Goal: Task Accomplishment & Management: Use online tool/utility

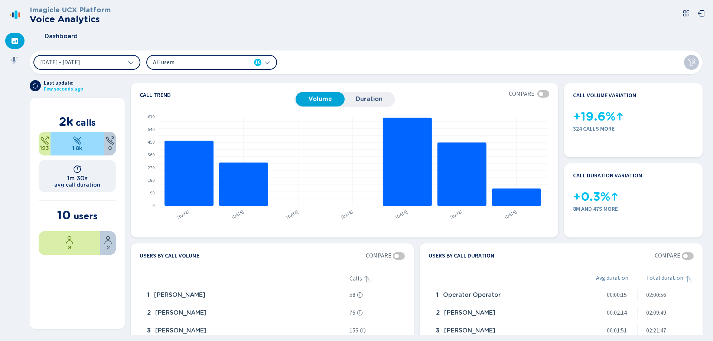
click at [200, 65] on span "All users" at bounding box center [195, 62] width 85 height 8
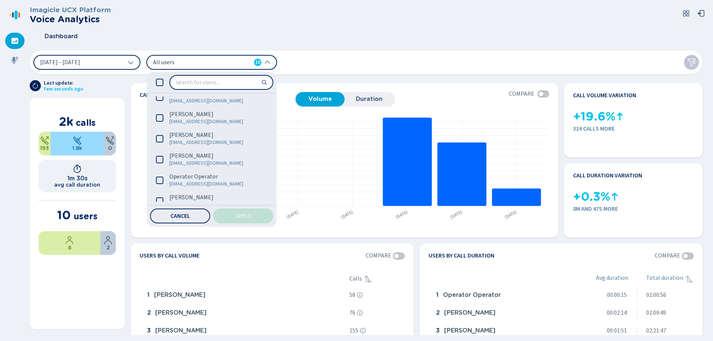
scroll to position [103, 0]
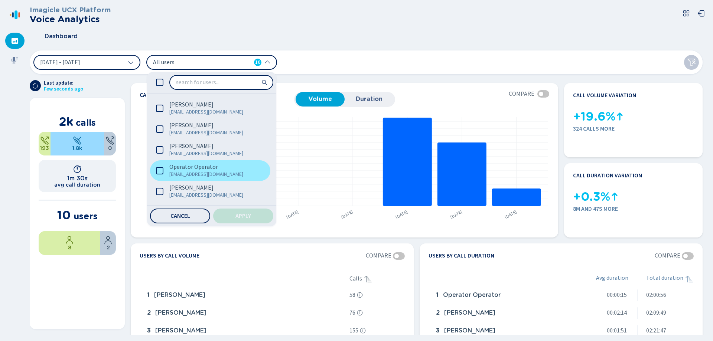
click at [212, 172] on span "[EMAIL_ADDRESS][DOMAIN_NAME]" at bounding box center [213, 174] width 88 height 7
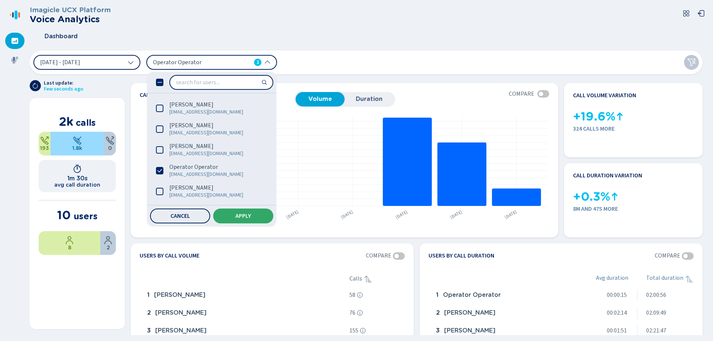
click at [226, 212] on button "Apply" at bounding box center [243, 216] width 60 height 15
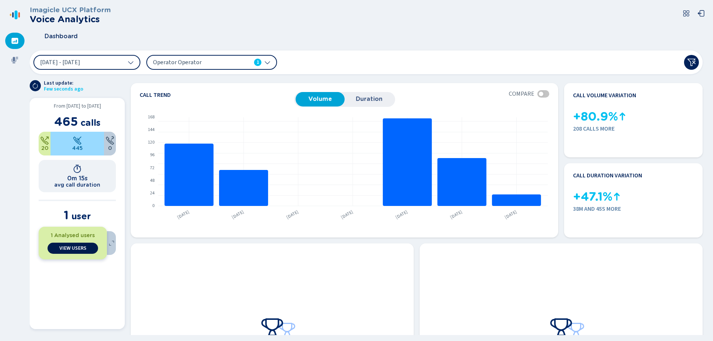
click at [74, 251] on span "View Users" at bounding box center [72, 249] width 27 height 6
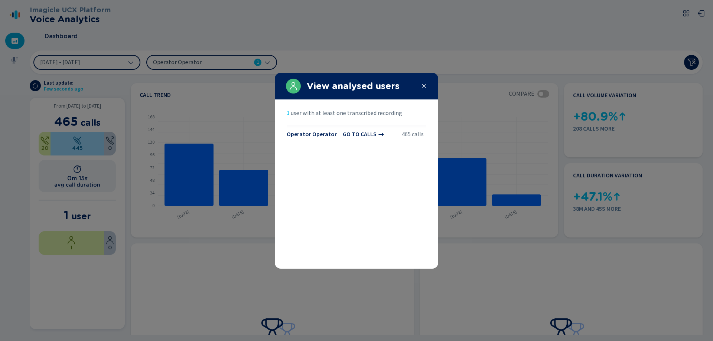
click at [362, 136] on span "go to calls" at bounding box center [360, 134] width 34 height 7
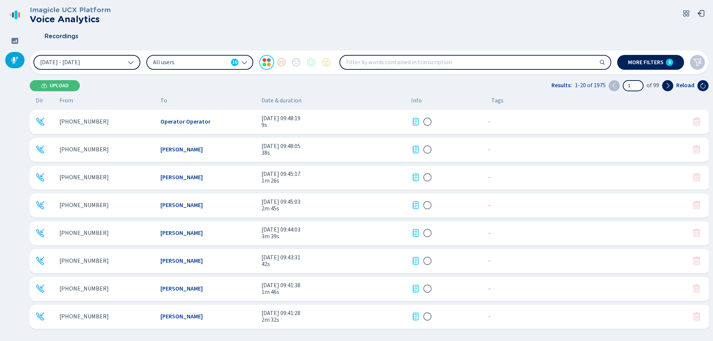
click at [130, 64] on icon at bounding box center [131, 62] width 6 height 6
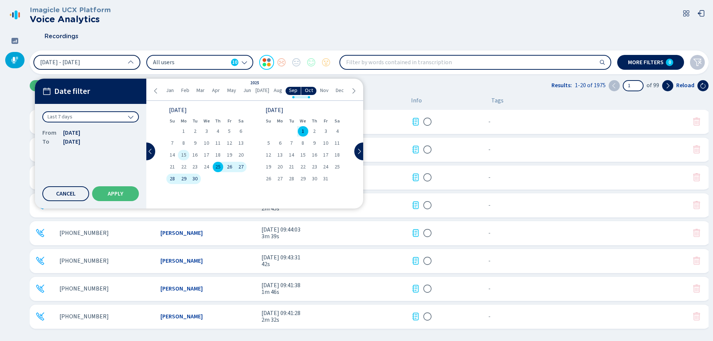
click at [186, 153] on span "15" at bounding box center [183, 155] width 5 height 5
click at [184, 168] on span "22" at bounding box center [183, 167] width 5 height 5
click at [185, 165] on span "22" at bounding box center [183, 167] width 5 height 5
click at [185, 166] on span "22" at bounding box center [183, 167] width 5 height 5
click at [307, 132] on div "1" at bounding box center [303, 131] width 12 height 10
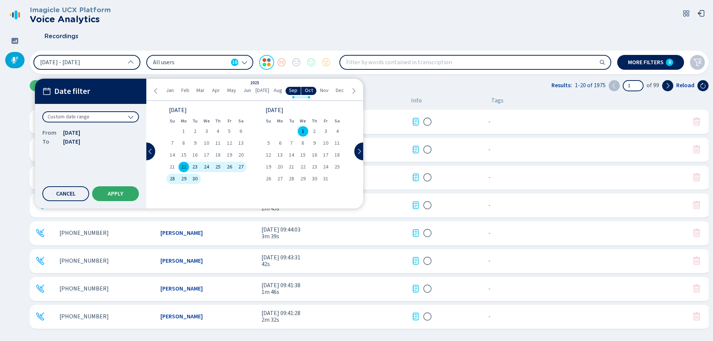
click at [105, 192] on button "Apply" at bounding box center [115, 194] width 47 height 15
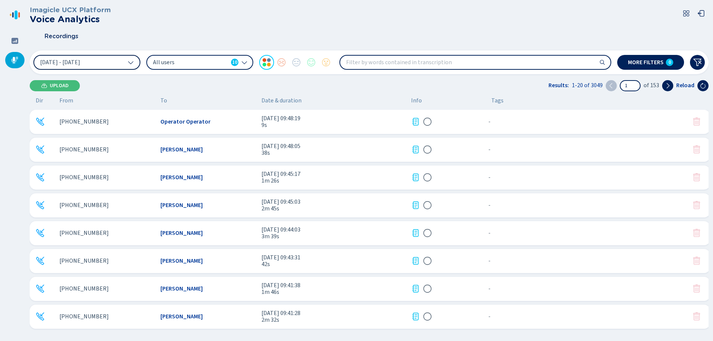
click at [231, 62] on div "10" at bounding box center [234, 62] width 7 height 7
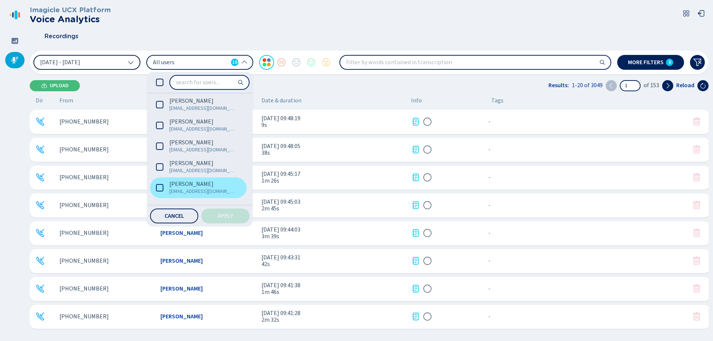
scroll to position [103, 0]
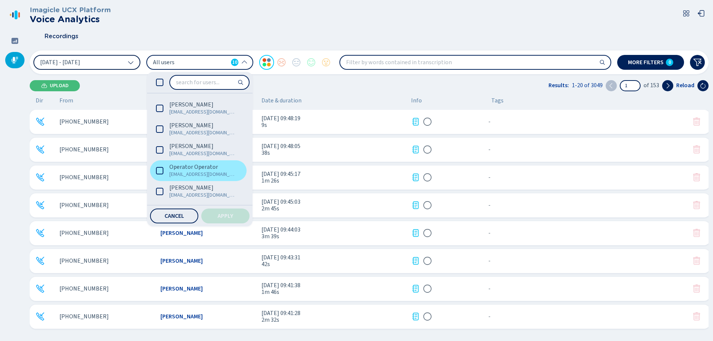
click at [189, 169] on span "Operator Operator" at bounding box center [193, 166] width 49 height 7
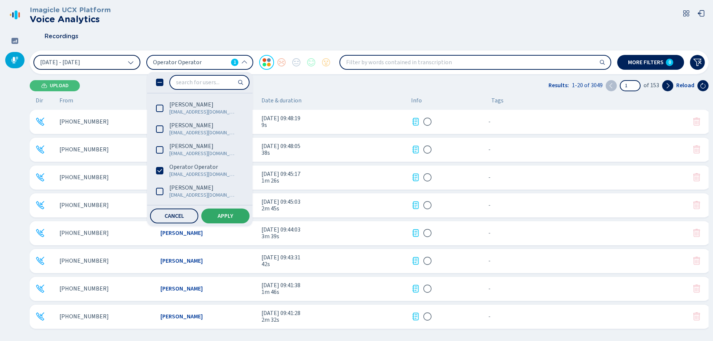
click at [216, 213] on button "Apply" at bounding box center [225, 216] width 48 height 15
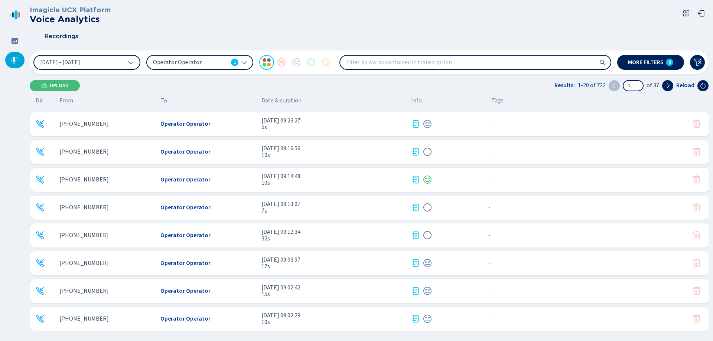
scroll to position [261, 0]
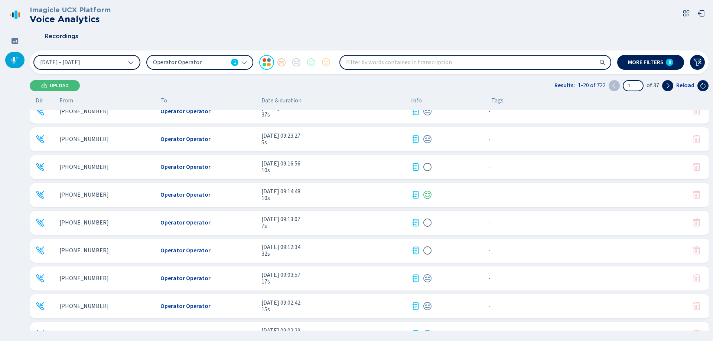
click at [415, 249] on icon at bounding box center [415, 250] width 9 height 9
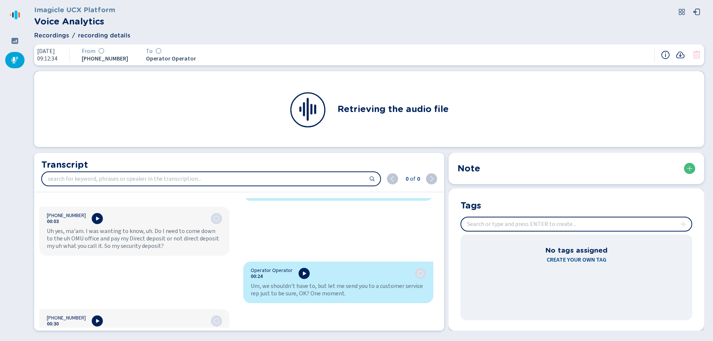
scroll to position [47, 0]
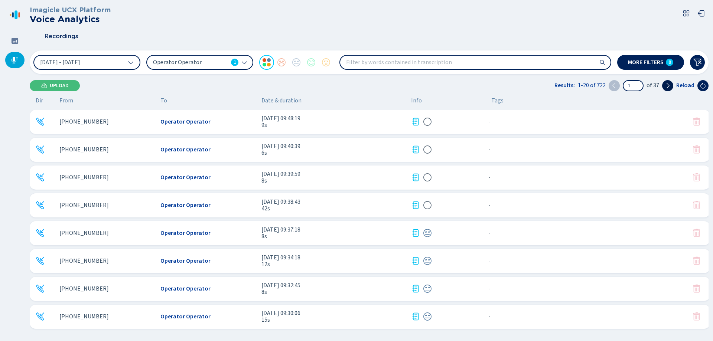
click at [673, 85] on button at bounding box center [667, 85] width 11 height 11
type input "2"
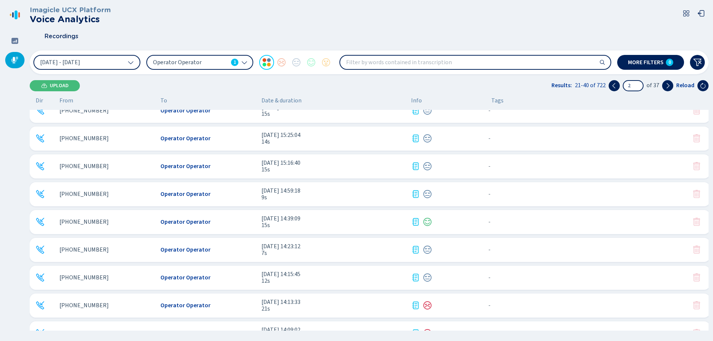
scroll to position [336, 0]
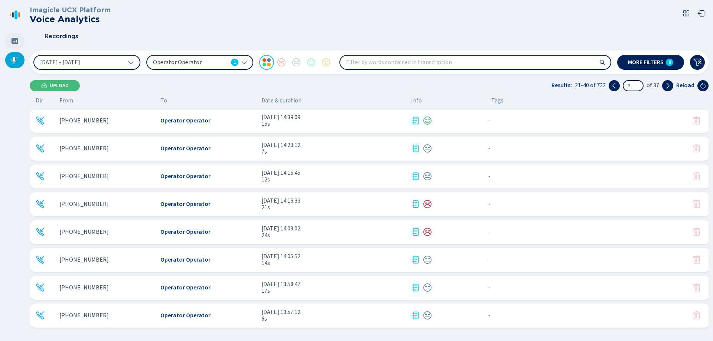
click at [16, 38] on icon at bounding box center [15, 41] width 7 height 6
